Goal: Navigation & Orientation: Find specific page/section

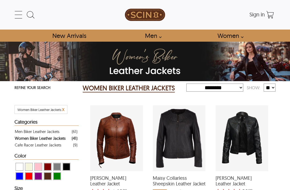
select select "********"
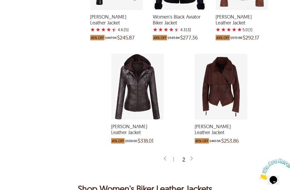
scroll to position [1139, 0]
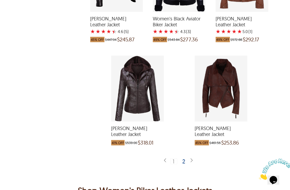
click at [185, 164] on div "2" at bounding box center [184, 160] width 8 height 5
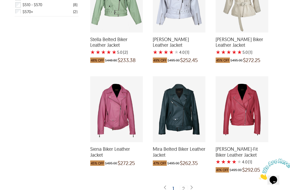
scroll to position [250, 0]
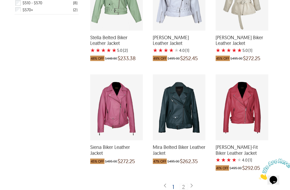
click at [177, 119] on div "Mira Belted Biker Leather Jacket which was at a price of $495.00, now after dis…" at bounding box center [179, 107] width 53 height 66
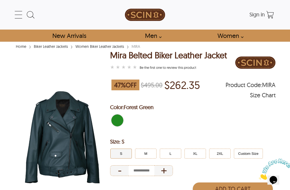
click at [20, 14] on icon at bounding box center [18, 14] width 11 height 11
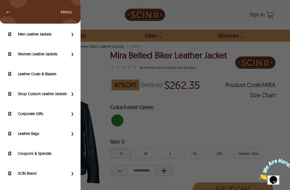
scroll to position [29, 0]
click at [22, 190] on label "Help" at bounding box center [43, 193] width 50 height 5
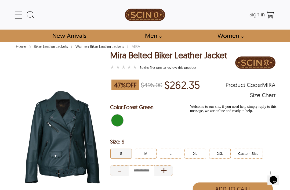
scroll to position [28, 0]
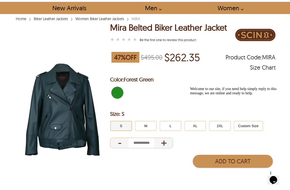
select select "********"
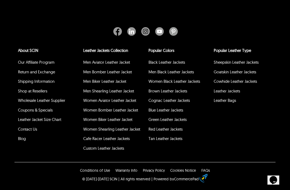
scroll to position [208, 0]
